Goal: Use online tool/utility: Utilize a website feature to perform a specific function

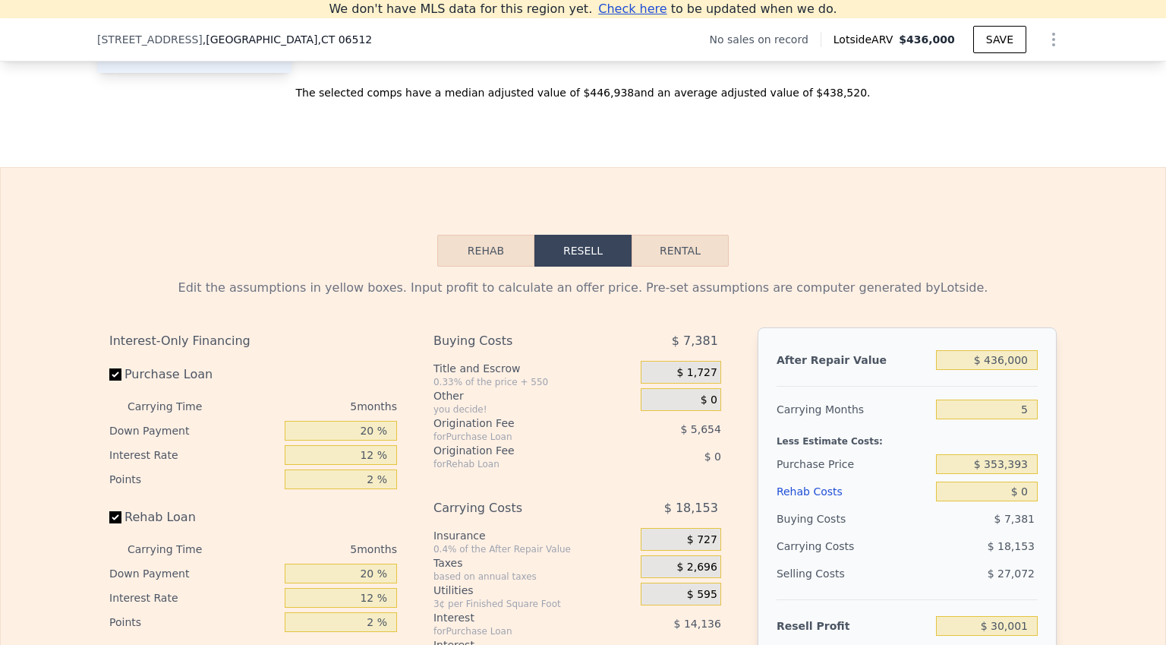
scroll to position [2066, 0]
drag, startPoint x: 1026, startPoint y: 434, endPoint x: 1016, endPoint y: 435, distance: 10.0
click at [1016, 418] on input "5" at bounding box center [987, 409] width 102 height 20
type input "6"
type input "$ 26,371"
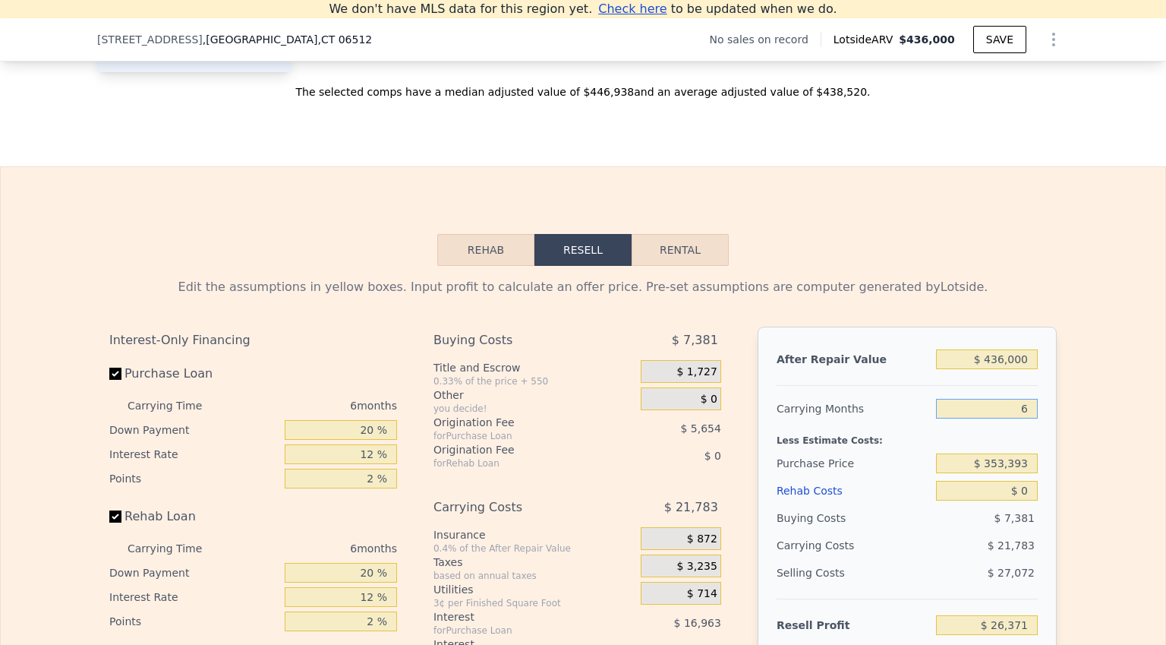
type input "6"
click at [1022, 473] on input "$ 353,393" at bounding box center [987, 463] width 102 height 20
click at [1021, 500] on input "$ 0" at bounding box center [987, 491] width 102 height 20
type input "$ 1"
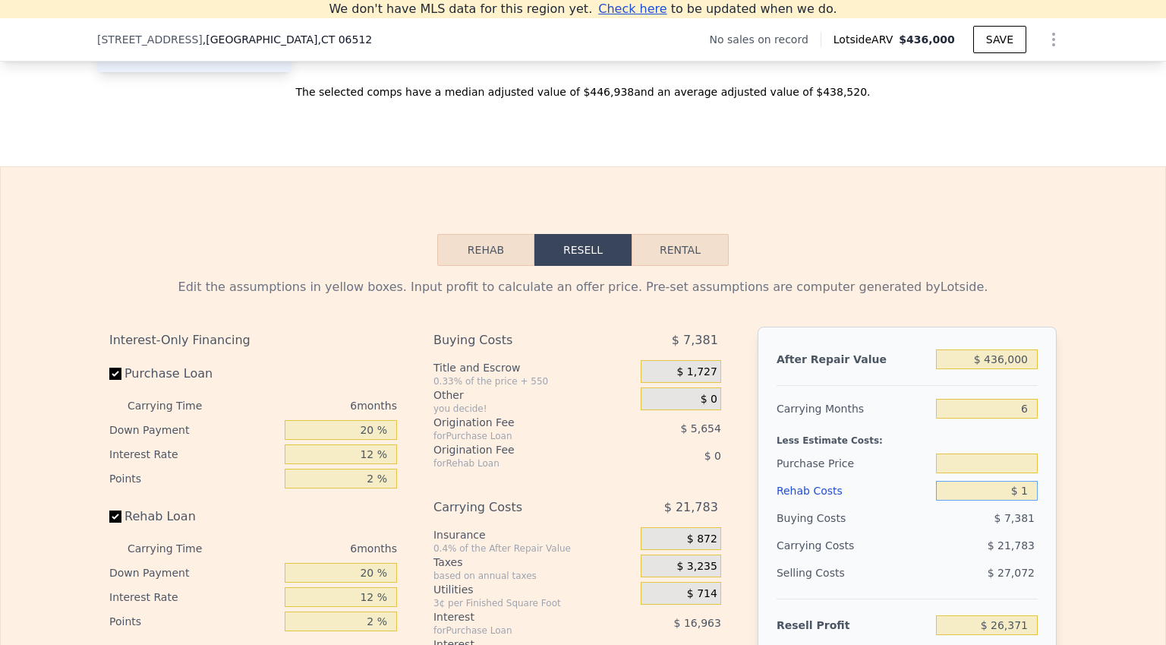
type input "$ 353,393"
type input "$ 26,370"
type input "$ 10"
type input "$ 26,361"
type input "$ 100"
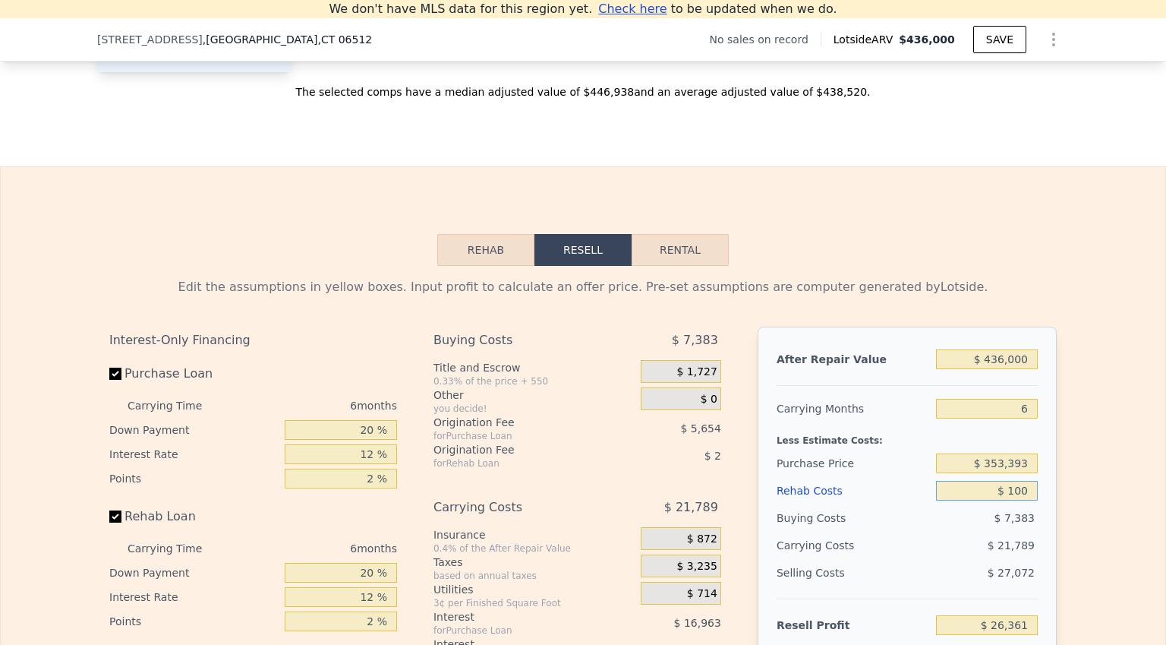
type input "$ 26,263"
type input "$ 1,000"
type input "$ 25,307"
type input "$ 10,000"
type input "$ 15,731"
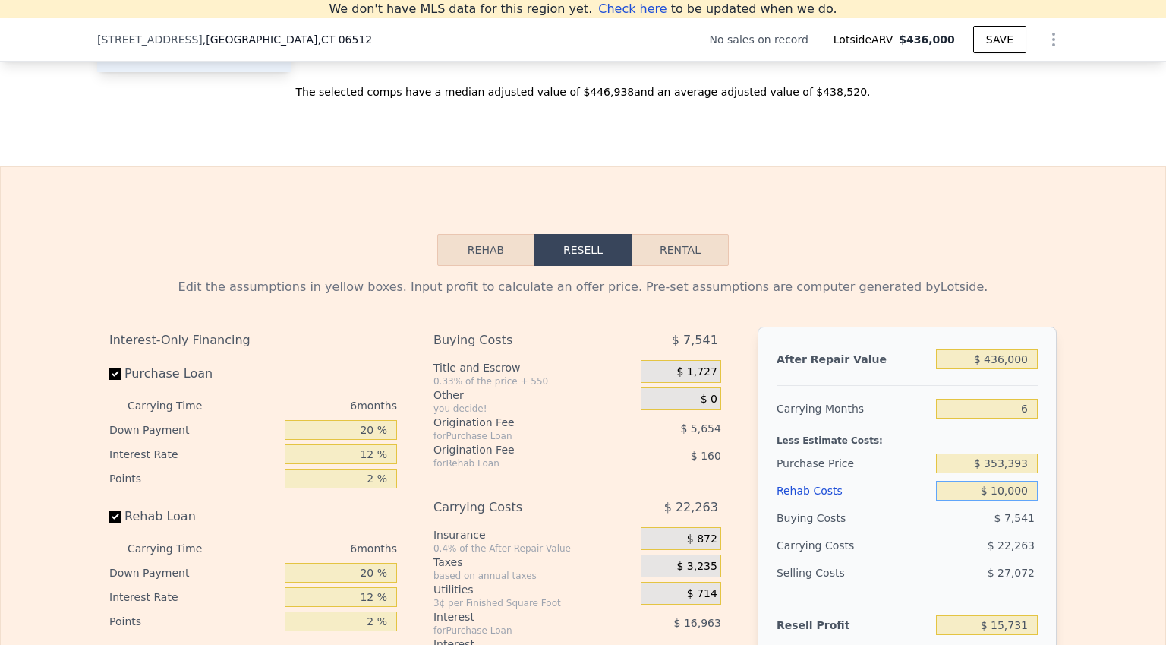
type input "$ 100,000"
type input "-$ 80,029"
type input "$ 100,000"
click at [1014, 500] on div "$ 100,000" at bounding box center [987, 490] width 102 height 27
click at [1014, 475] on div "$ 353,393" at bounding box center [987, 463] width 102 height 27
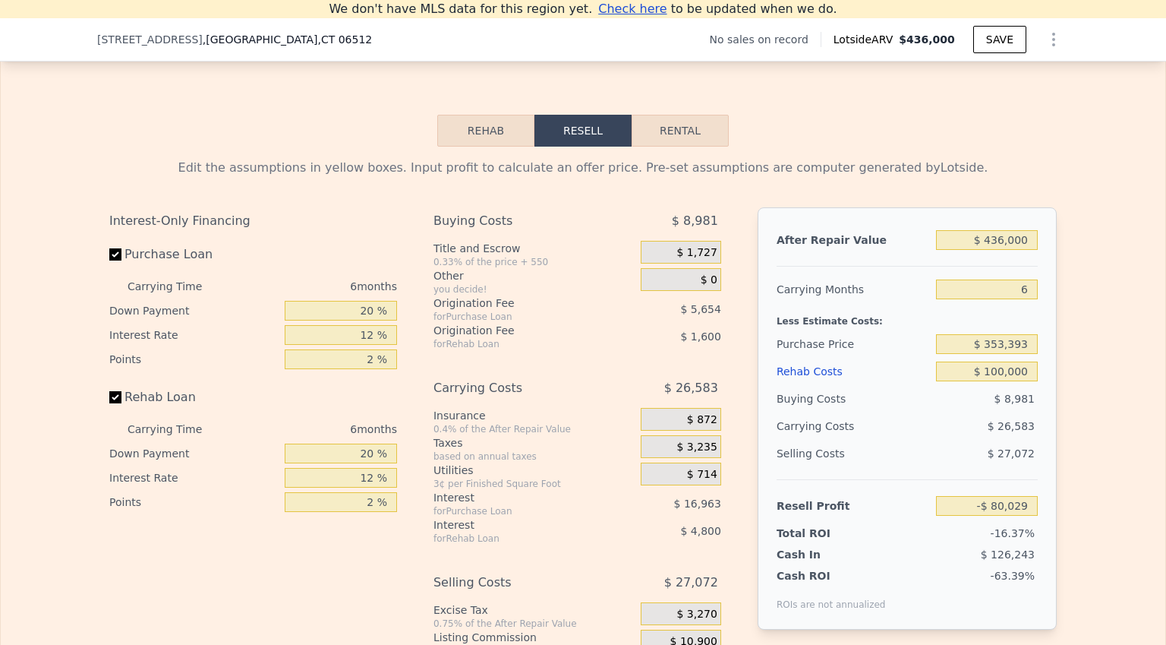
scroll to position [2233, 0]
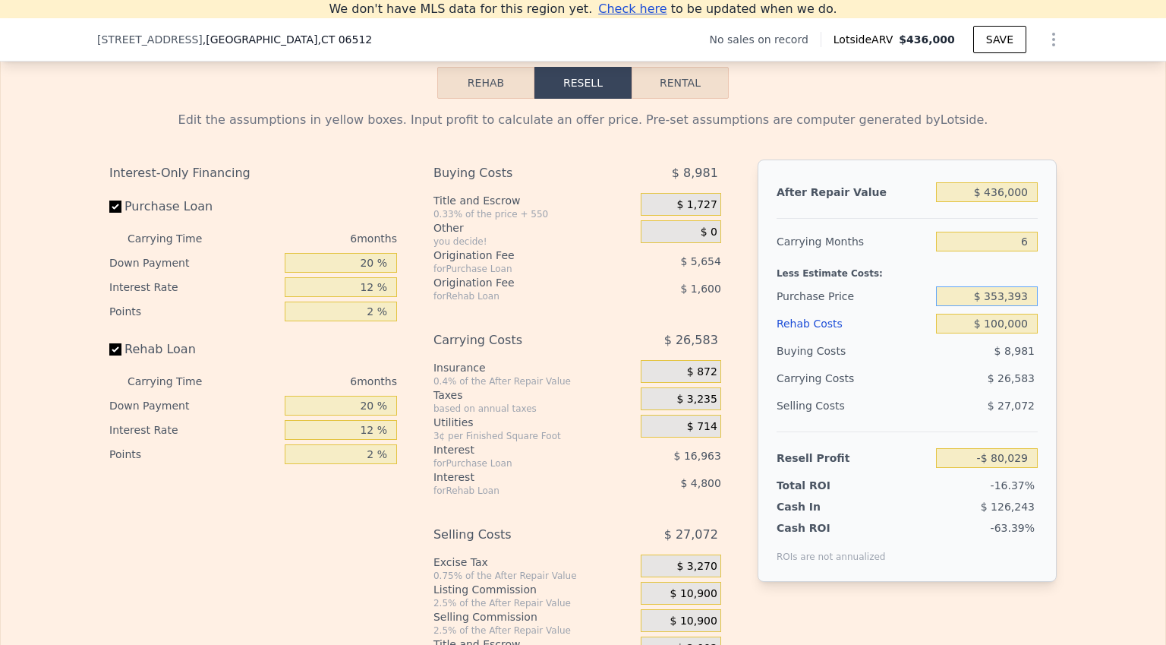
click at [1016, 306] on input "$ 353,393" at bounding box center [987, 296] width 102 height 20
click at [1016, 306] on input "text" at bounding box center [987, 296] width 102 height 20
drag, startPoint x: 1026, startPoint y: 485, endPoint x: 991, endPoint y: 484, distance: 35.0
click at [991, 468] on input "-$ 80,029" at bounding box center [987, 458] width 102 height 20
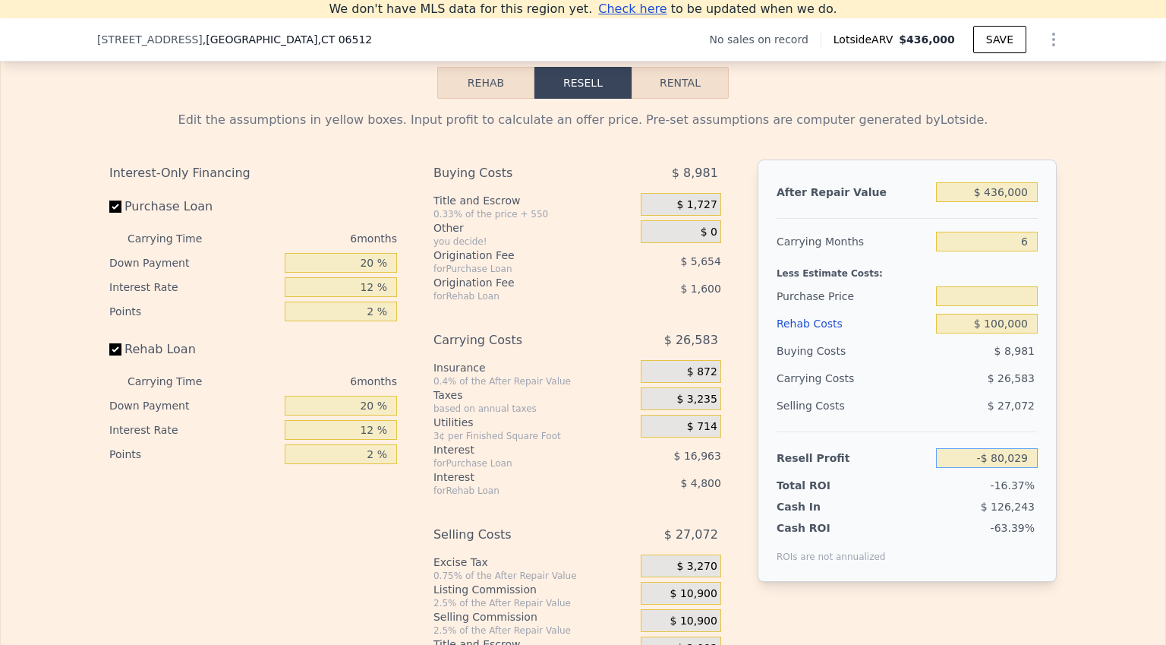
type input "$ 353,393"
click at [984, 468] on input "-$ 50,000" at bounding box center [987, 458] width 102 height 20
click at [984, 468] on input "$ 50,000" at bounding box center [987, 458] width 102 height 20
type input "$ 50,000"
click at [961, 431] on div "Selling Costs $ 27,072" at bounding box center [907, 411] width 261 height 39
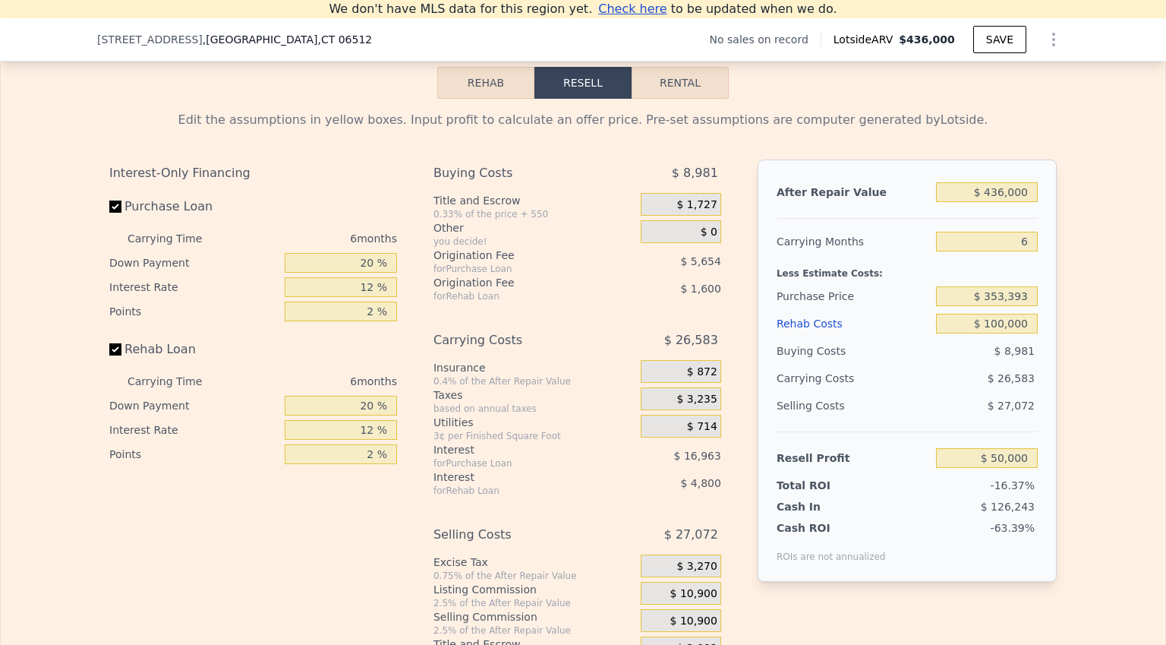
type input "$ 231,563"
drag, startPoint x: 1021, startPoint y: 348, endPoint x: 988, endPoint y: 350, distance: 32.7
click at [988, 333] on input "$ 100,000" at bounding box center [987, 324] width 102 height 20
click at [982, 364] on div "$ 6,626" at bounding box center [987, 350] width 103 height 27
click at [1018, 333] on input "$ 100,000" at bounding box center [987, 324] width 102 height 20
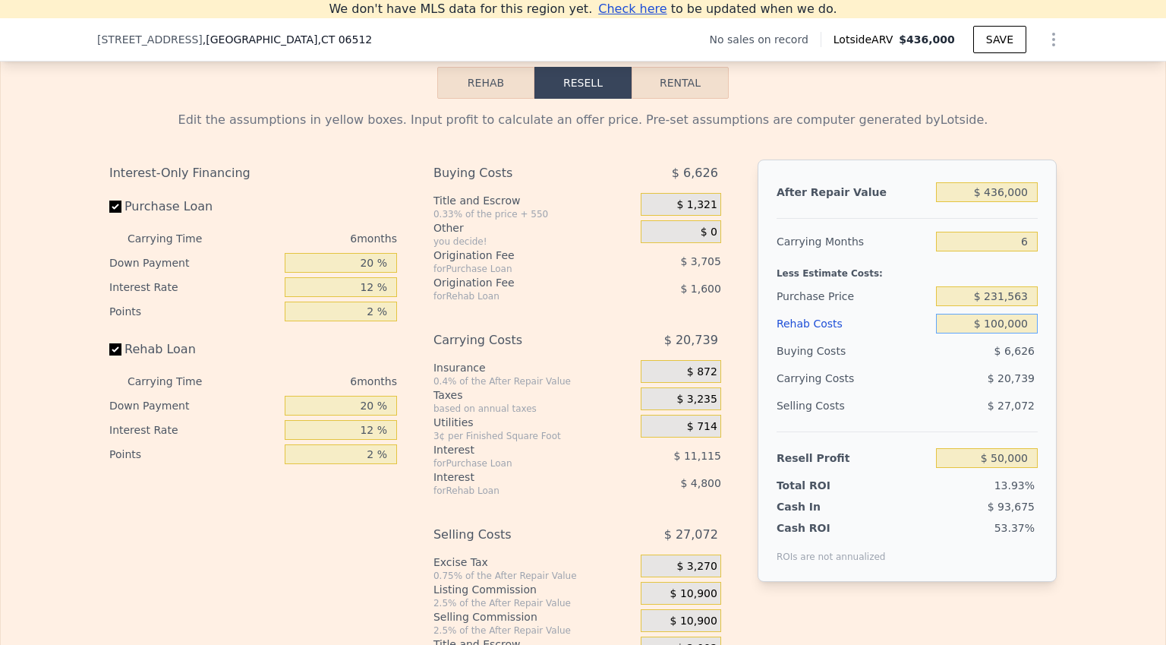
click at [1018, 333] on input "$ 100,000" at bounding box center [987, 324] width 102 height 20
click at [1018, 306] on input "$ 231,563" at bounding box center [987, 296] width 102 height 20
click at [1018, 333] on input "$ 100,000" at bounding box center [987, 324] width 102 height 20
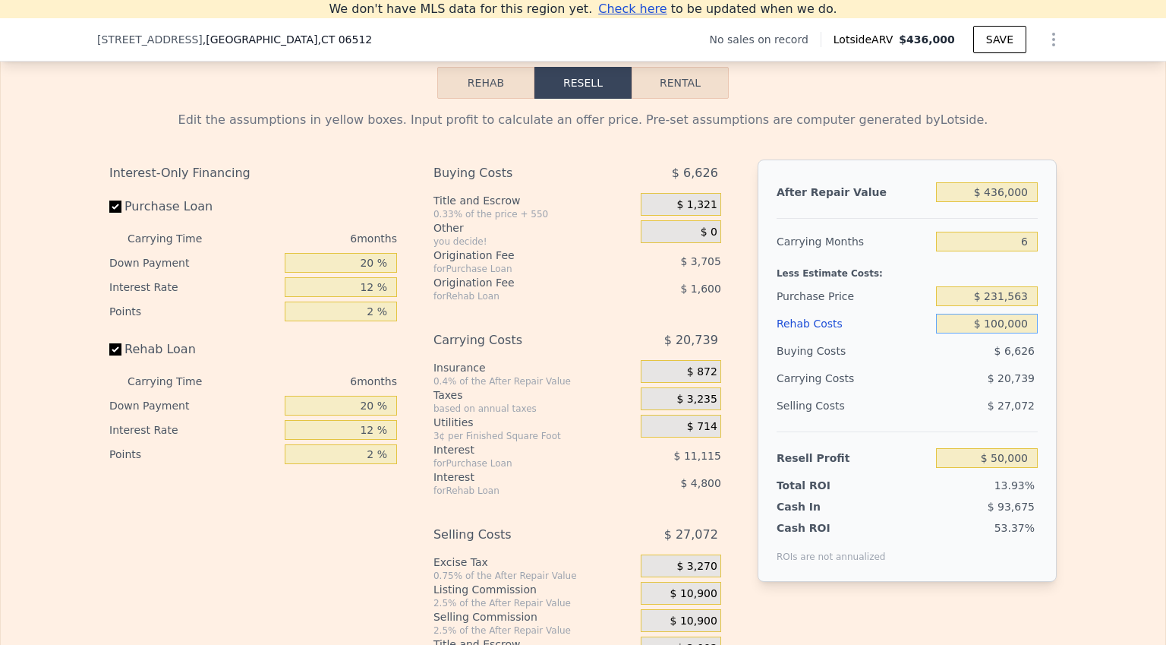
click at [1018, 333] on input "$ 100,000" at bounding box center [987, 324] width 102 height 20
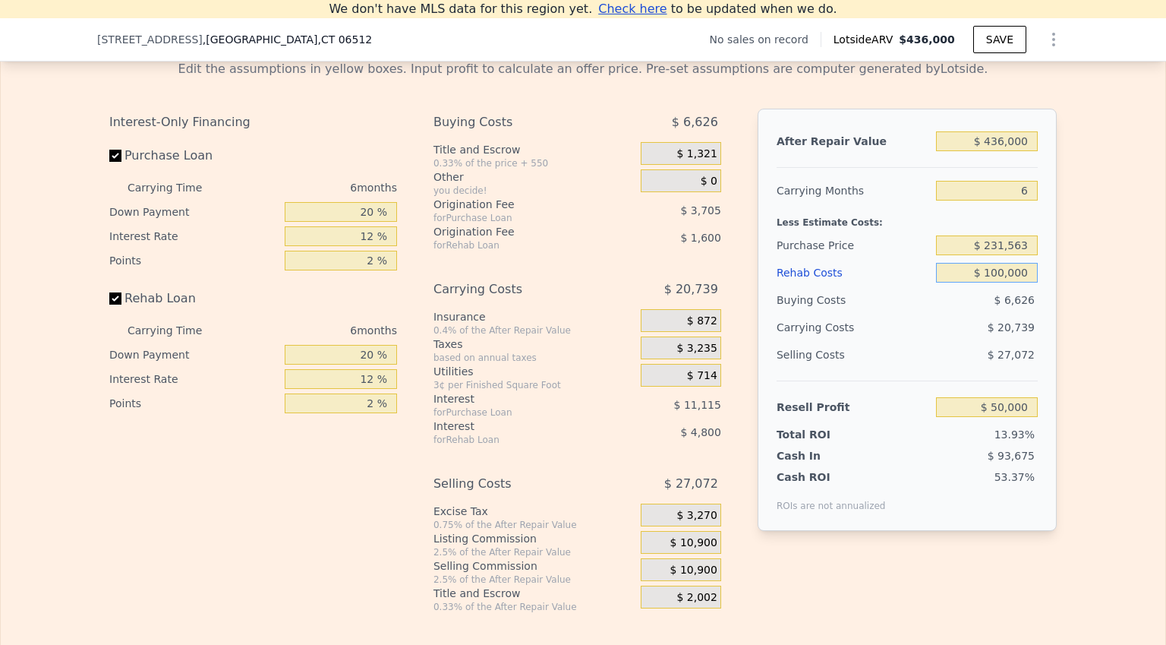
scroll to position [2283, 0]
click at [1027, 201] on input "6" at bounding box center [987, 191] width 102 height 20
